Goal: Information Seeking & Learning: Learn about a topic

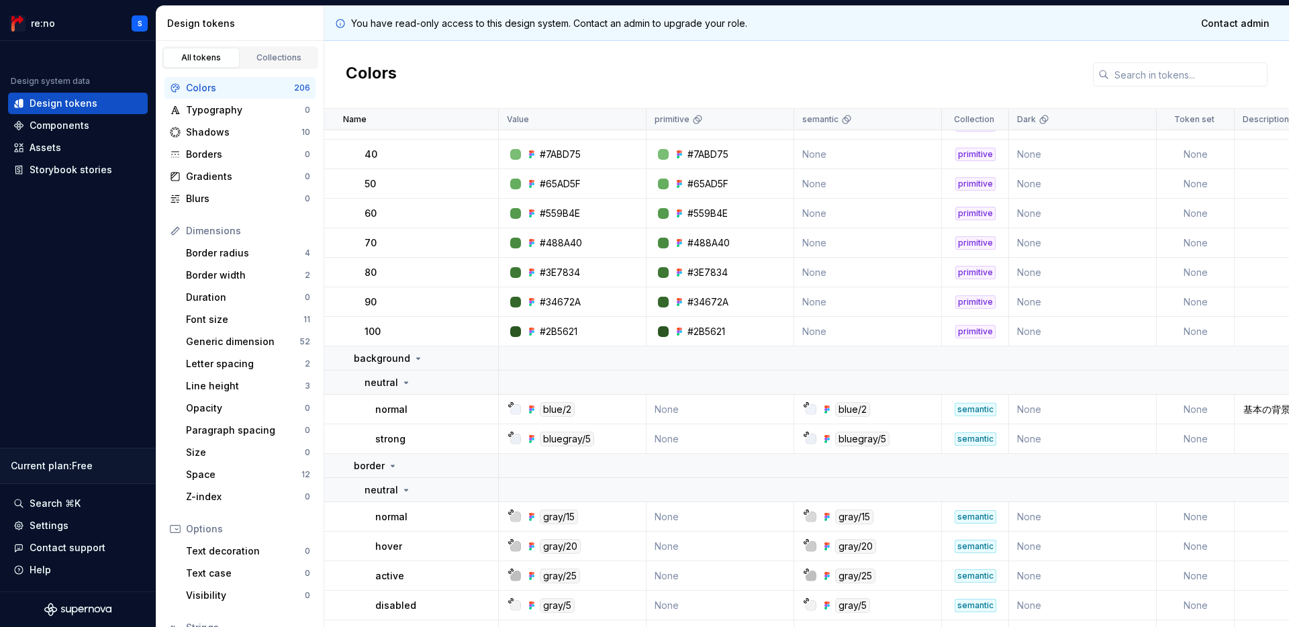
scroll to position [3112, 0]
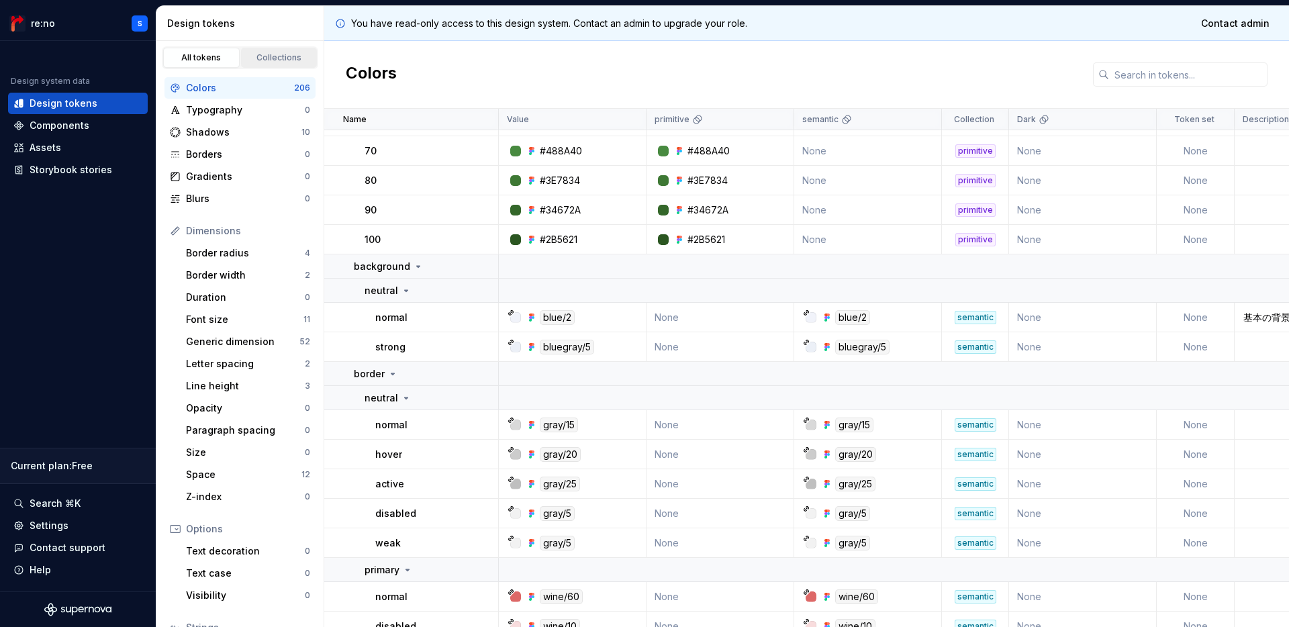
click at [284, 54] on div "Collections" at bounding box center [279, 57] width 67 height 11
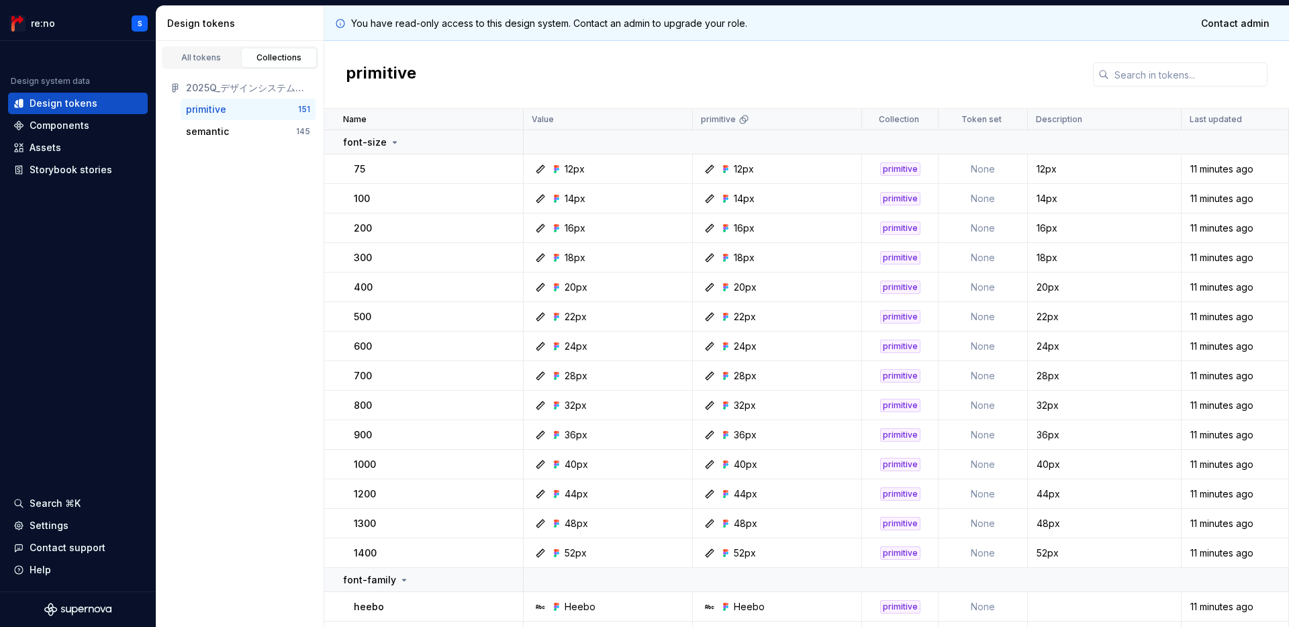
click at [207, 99] on div "primitive 151" at bounding box center [248, 109] width 135 height 21
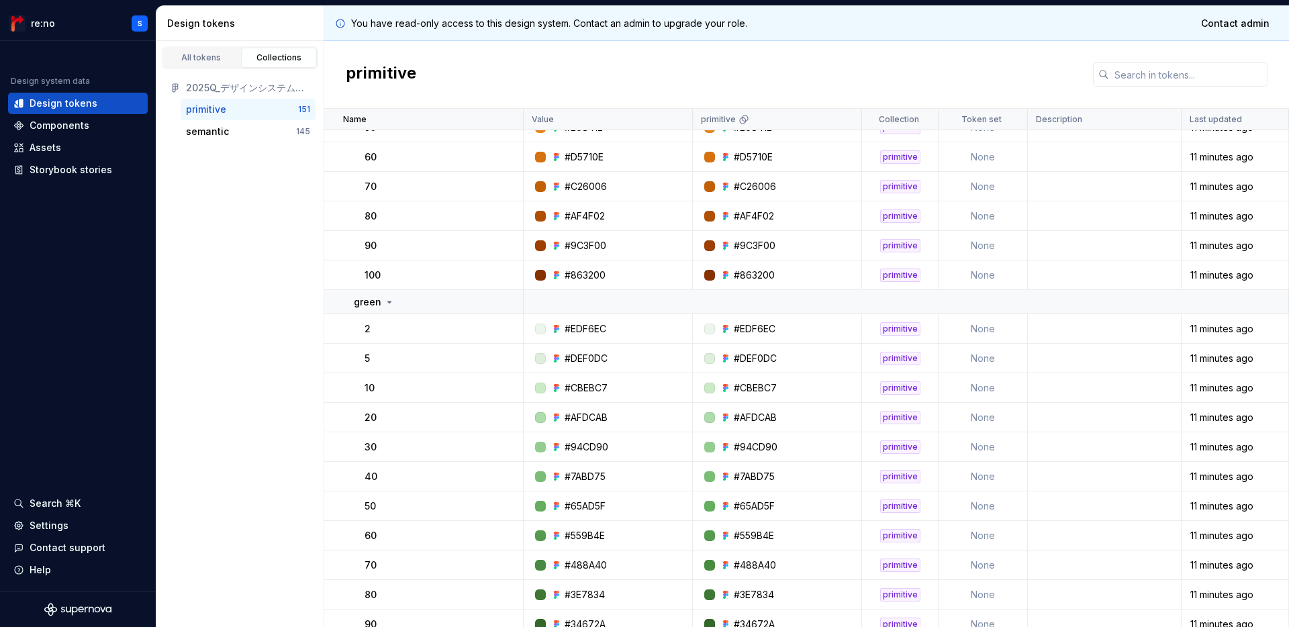
scroll to position [4270, 0]
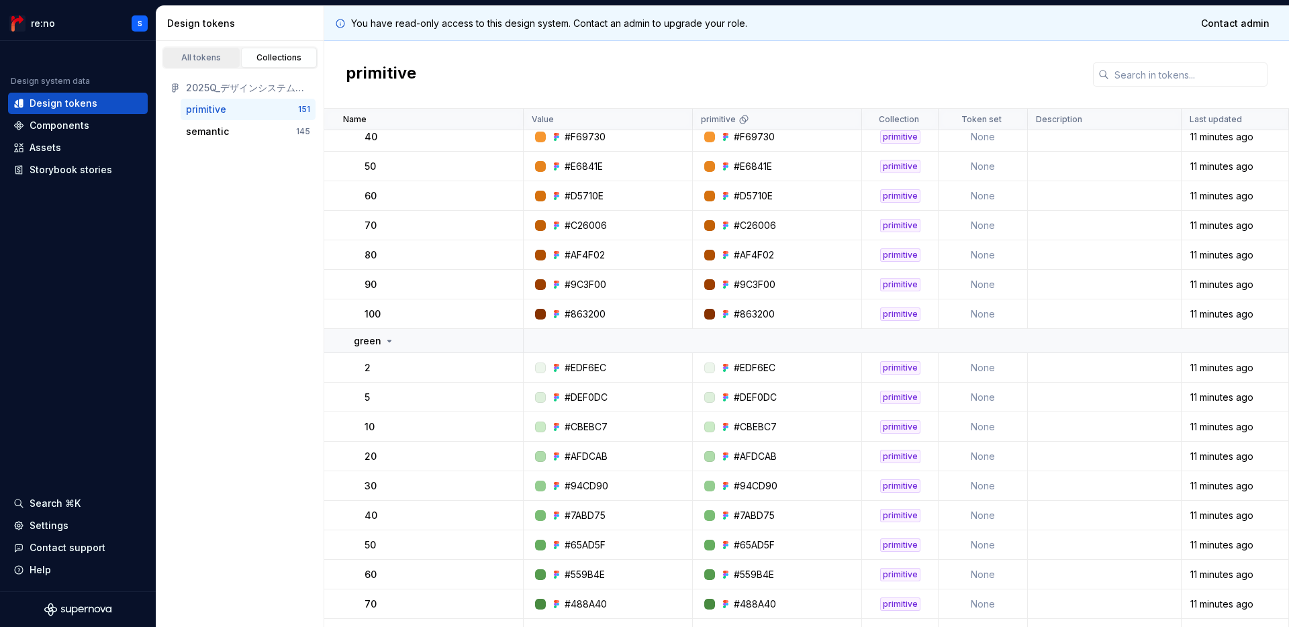
click at [221, 57] on div "All tokens" at bounding box center [201, 57] width 67 height 11
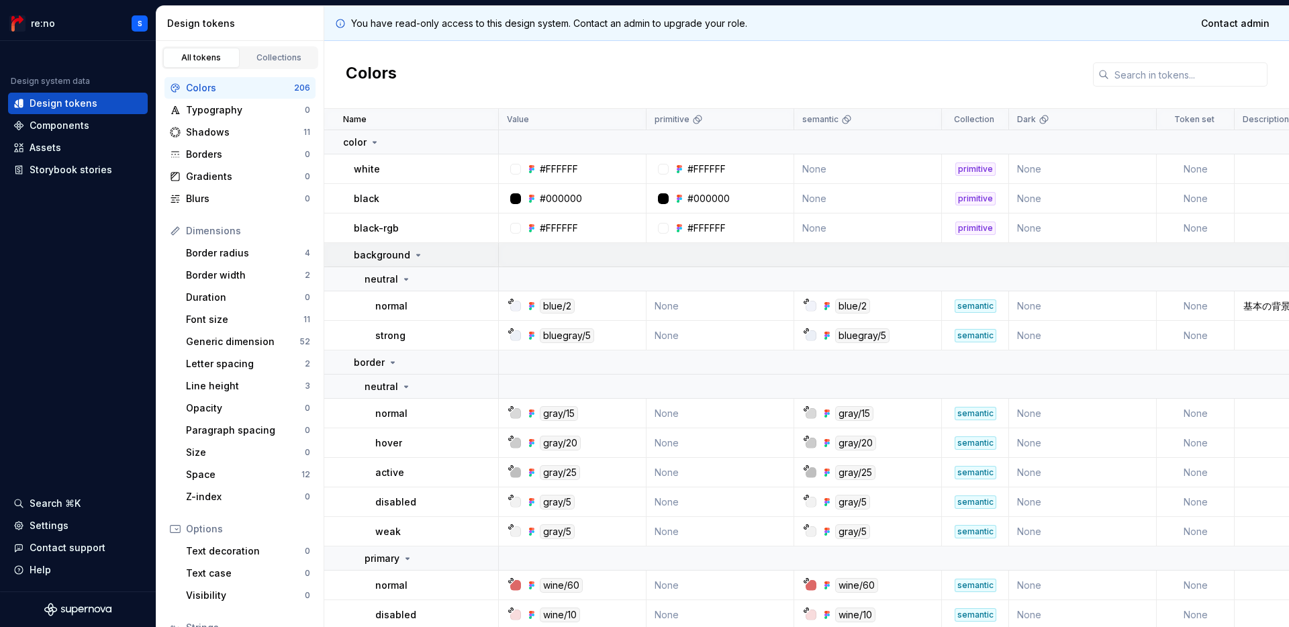
click at [408, 252] on div "background" at bounding box center [389, 254] width 70 height 13
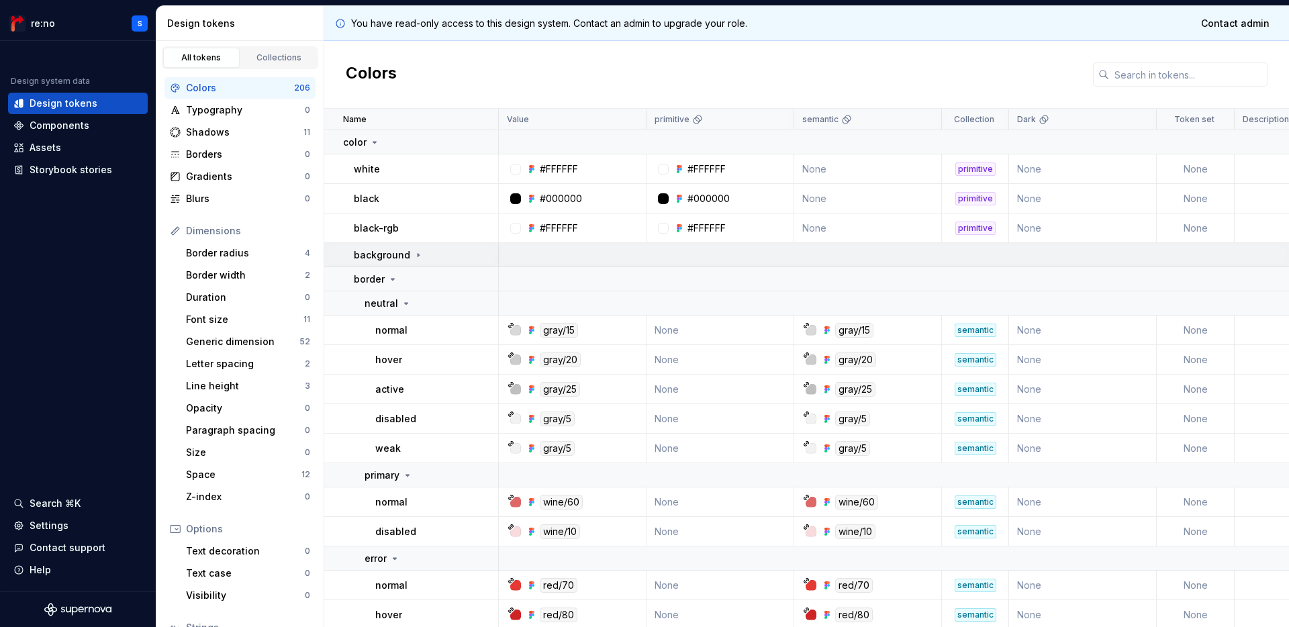
click at [408, 252] on div "background" at bounding box center [389, 254] width 70 height 13
